Goal: Ask a question: Seek information or help from site administrators or community

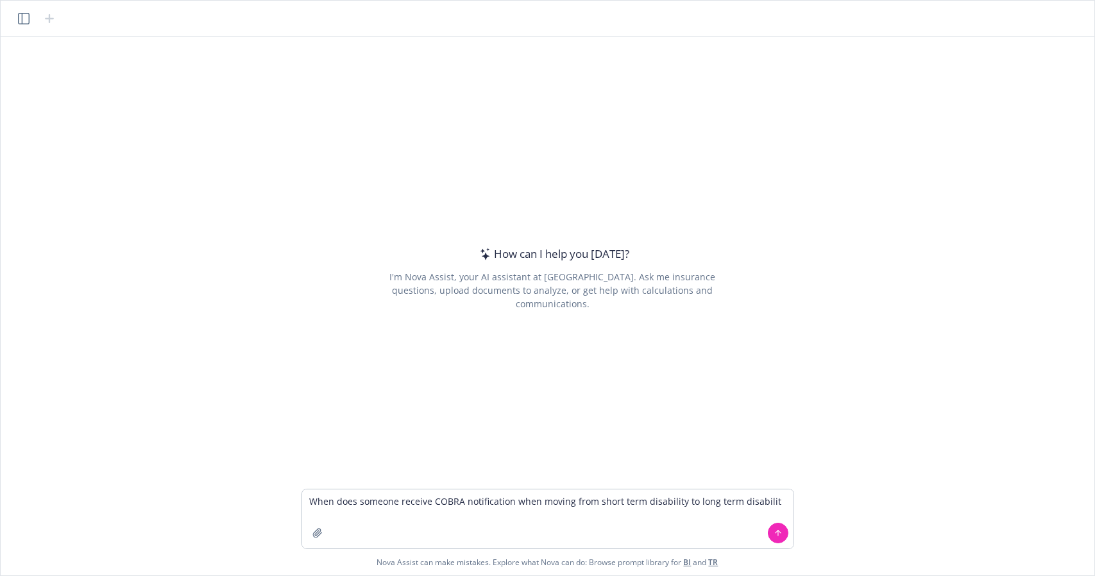
type textarea "When does someone receive COBRA notification when moving from short term disabi…"
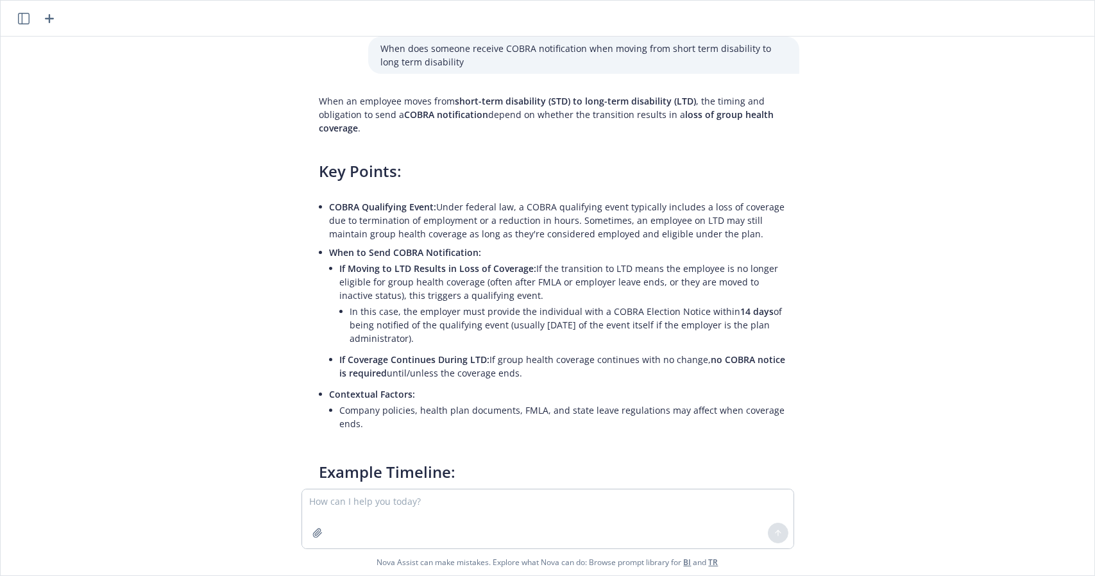
scroll to position [10, 0]
type textarea "What are the penalties for not filing a health and welfare 5500?"
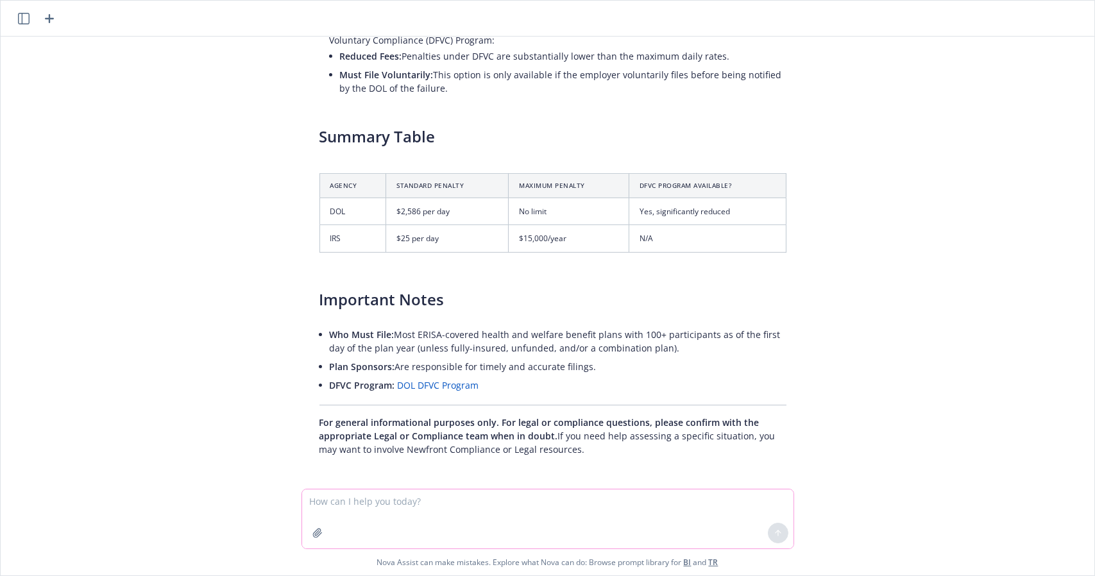
scroll to position [1155, 0]
